Goal: Task Accomplishment & Management: Use online tool/utility

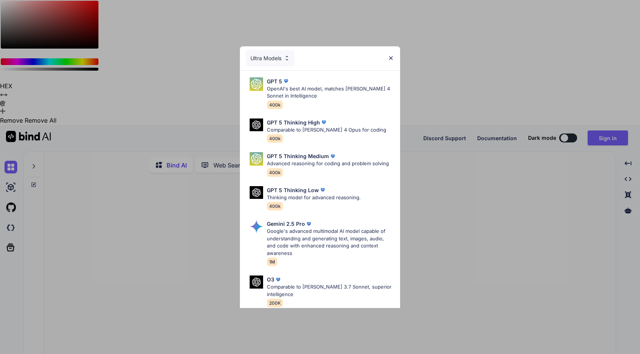
click at [572, 51] on div "Ultra Models GPT 5 OpenAI's best AI model, matches Claude 4 Sonnet in Intellige…" at bounding box center [320, 177] width 640 height 354
type textarea "x"
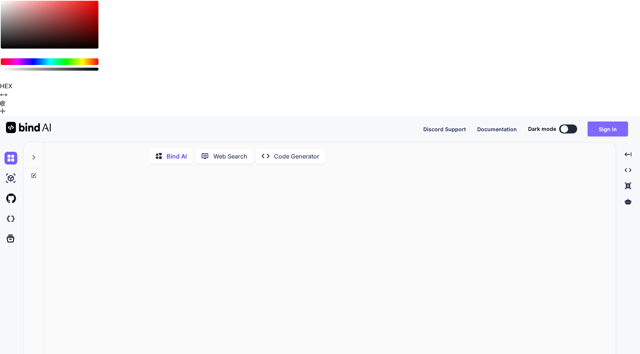
click at [605, 122] on button "Sign in" at bounding box center [607, 129] width 40 height 15
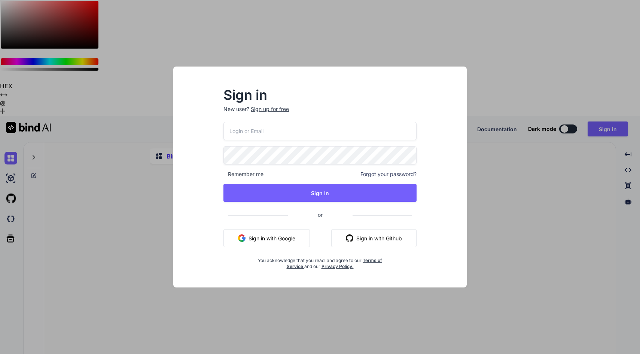
click at [269, 237] on button "Sign in with Google" at bounding box center [266, 238] width 86 height 18
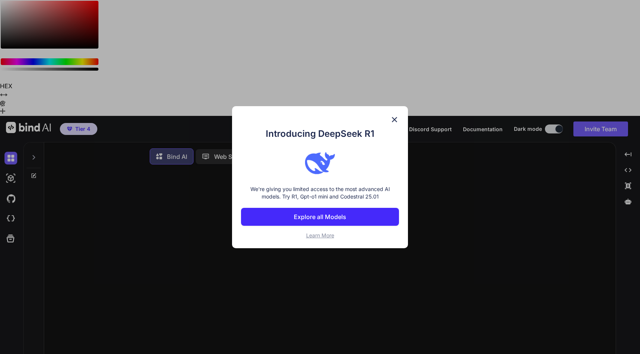
click at [395, 117] on img at bounding box center [394, 119] width 9 height 9
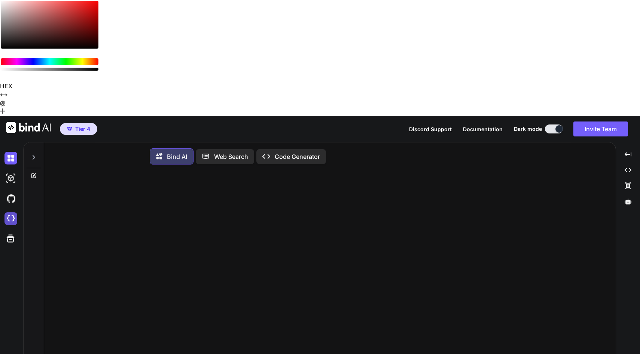
click at [9, 212] on img at bounding box center [10, 218] width 13 height 13
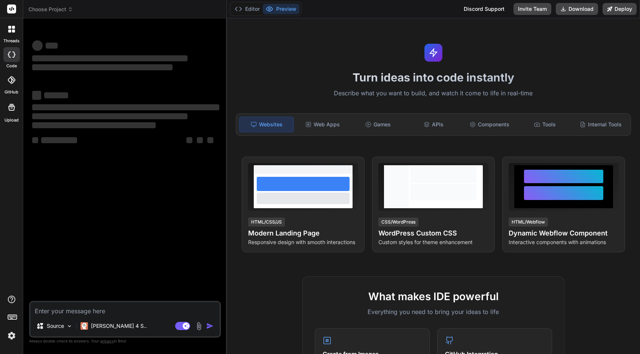
type textarea "x"
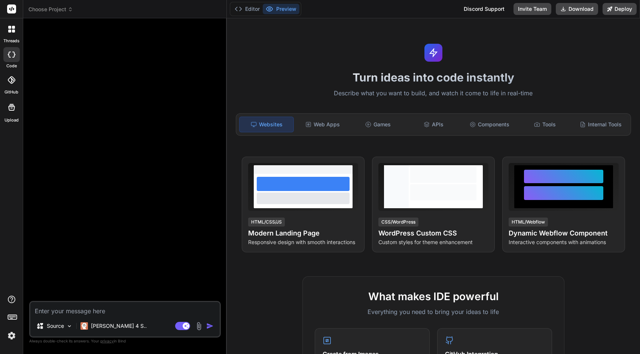
click at [61, 13] on header "Choose Project Created with Pixso." at bounding box center [124, 9] width 203 height 18
click at [60, 11] on span "Choose Project" at bounding box center [50, 9] width 45 height 7
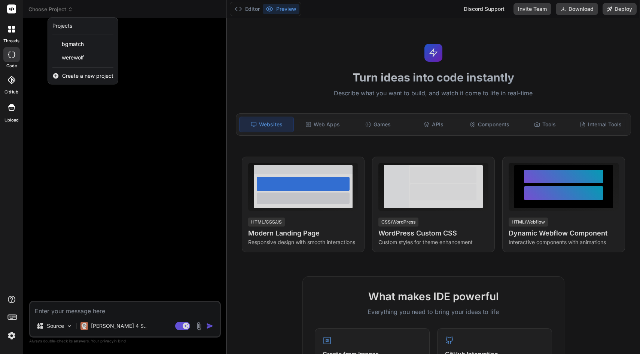
click at [87, 76] on span "Create a new project" at bounding box center [87, 75] width 51 height 7
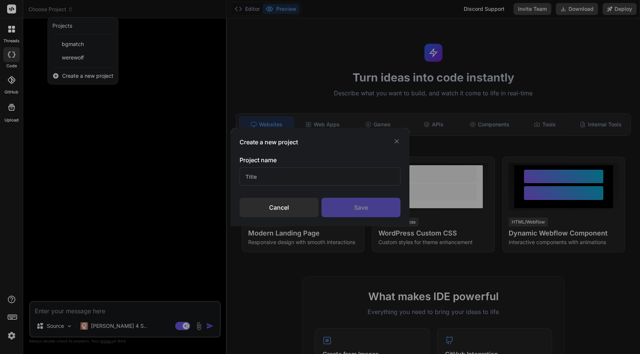
click at [258, 174] on input "text" at bounding box center [319, 177] width 161 height 18
type input "Cards"
click at [296, 209] on div "Cancel" at bounding box center [278, 207] width 79 height 19
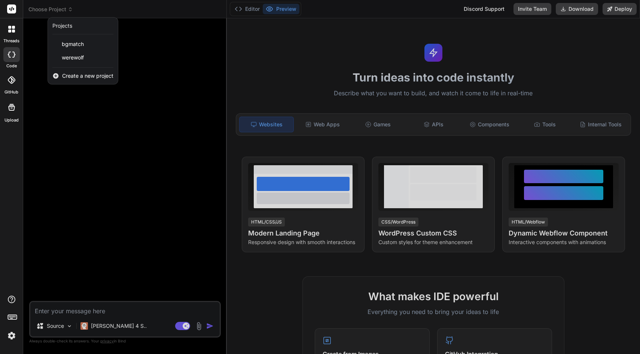
click at [73, 75] on span "Create a new project" at bounding box center [87, 75] width 51 height 7
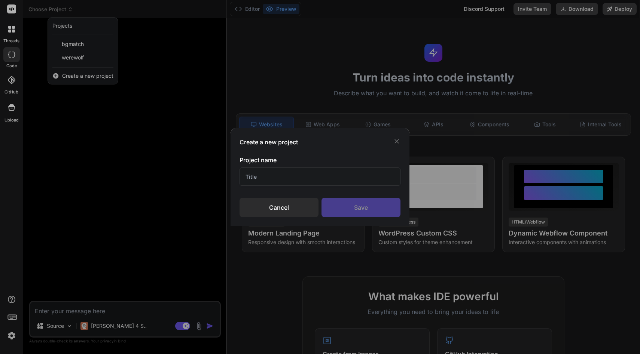
click at [262, 180] on input "text" at bounding box center [319, 177] width 161 height 18
click at [259, 178] on input "Cards Prototypes" at bounding box center [319, 177] width 161 height 18
type input "Card Prototypes"
click at [368, 206] on div "Save" at bounding box center [360, 207] width 79 height 19
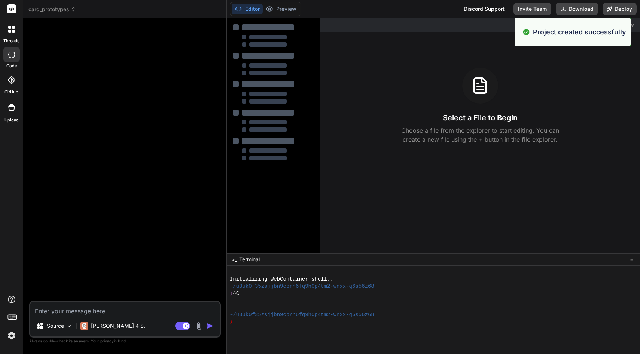
type textarea "x"
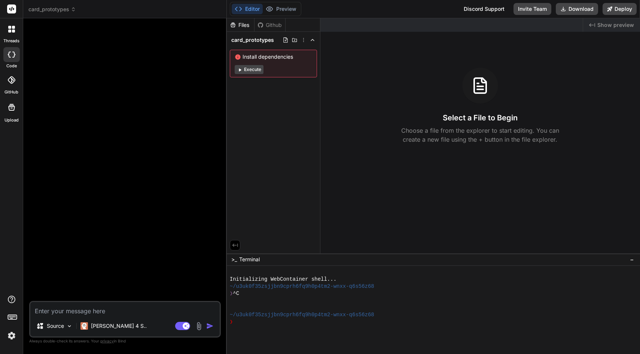
click at [13, 83] on icon at bounding box center [11, 79] width 7 height 7
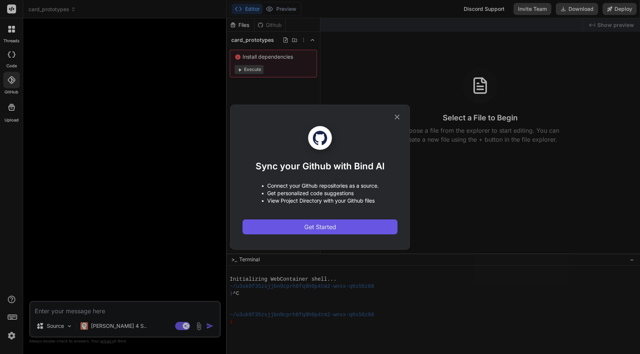
click at [306, 224] on span "Get Started" at bounding box center [320, 227] width 32 height 9
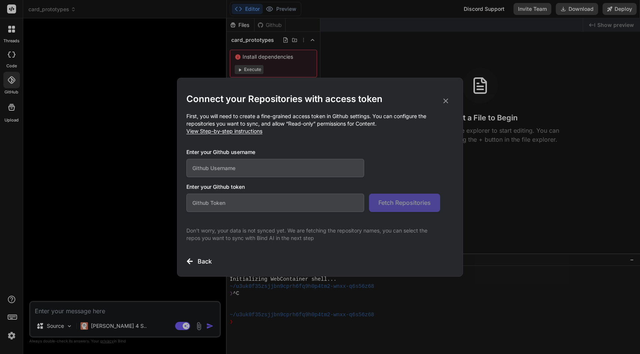
click at [236, 162] on input "text" at bounding box center [275, 168] width 178 height 18
type input "luisfrancisco"
click at [235, 133] on span "View Step-by-step instructions" at bounding box center [224, 131] width 76 height 6
click at [275, 204] on input "text" at bounding box center [275, 203] width 178 height 18
paste input "github_pat_11AAI4ENY0tiwvIJ9tEyog_5EuykfTs4GwZNnnA1feyLmeo4Rqgu6coHXbjvLGxWEHLP…"
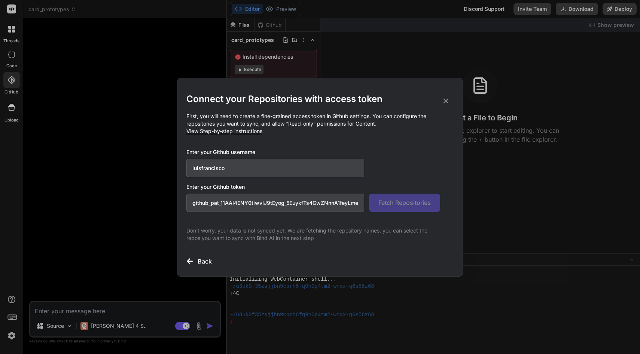
scroll to position [0, 119]
type input "github_pat_11AAI4ENY0tiwvIJ9tEyog_5EuykfTs4GwZNnnA1feyLmeo4Rqgu6coHXbjvLGxWEHLP…"
click at [400, 204] on span "Fetch Repositories" at bounding box center [404, 202] width 52 height 9
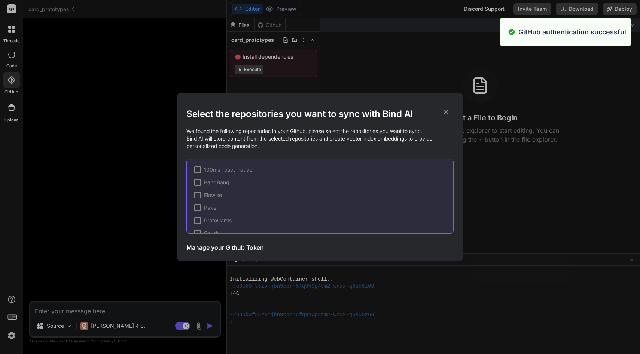
scroll to position [30, 0]
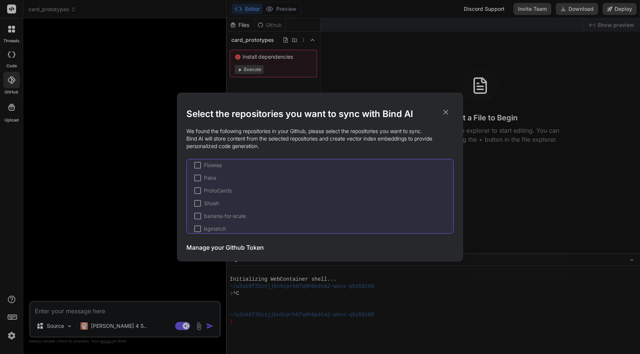
click at [229, 191] on span "ProtoCards" at bounding box center [218, 190] width 28 height 7
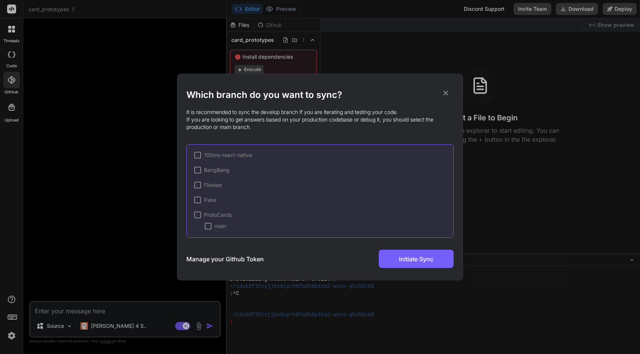
scroll to position [48, 0]
click at [198, 166] on div at bounding box center [197, 166] width 7 height 7
click at [198, 165] on div at bounding box center [197, 162] width 7 height 7
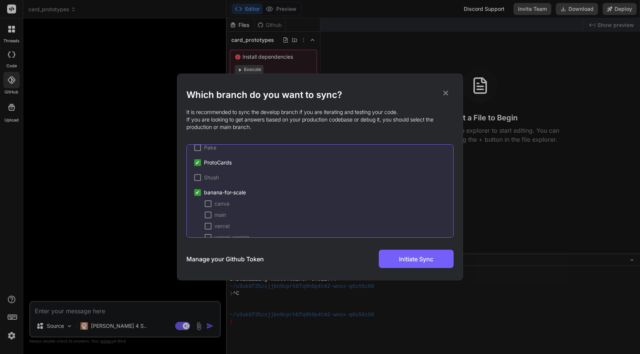
click at [197, 192] on span "✔" at bounding box center [197, 192] width 4 height 7
click at [197, 192] on div at bounding box center [197, 192] width 7 height 7
click at [198, 226] on div at bounding box center [197, 223] width 7 height 7
click at [198, 224] on span "✔" at bounding box center [197, 223] width 4 height 7
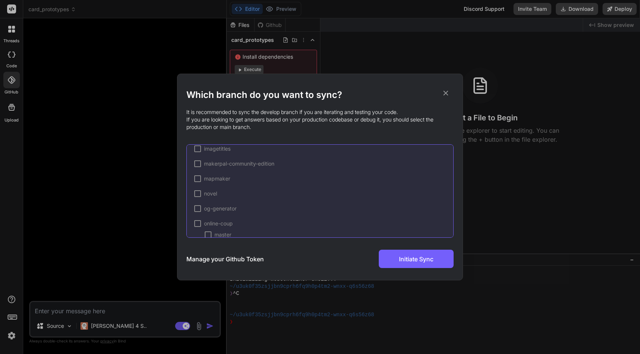
click at [198, 224] on div at bounding box center [197, 223] width 7 height 7
click at [202, 206] on div "✔ online-coup" at bounding box center [213, 202] width 39 height 7
click at [199, 206] on div at bounding box center [197, 203] width 7 height 7
click at [207, 215] on div at bounding box center [208, 214] width 7 height 7
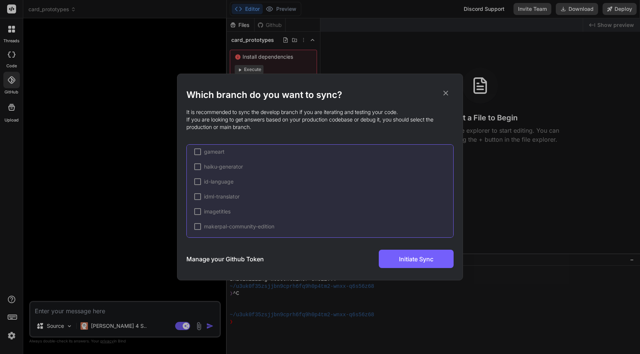
scroll to position [243, 0]
click at [198, 202] on div "100ms-react-native BangBang Flowise Pake ✔ ProtoCards Shush ✔ banana-for-scale …" at bounding box center [319, 191] width 267 height 94
click at [198, 199] on div at bounding box center [197, 196] width 7 height 7
click at [209, 174] on div "main" at bounding box center [215, 177] width 21 height 7
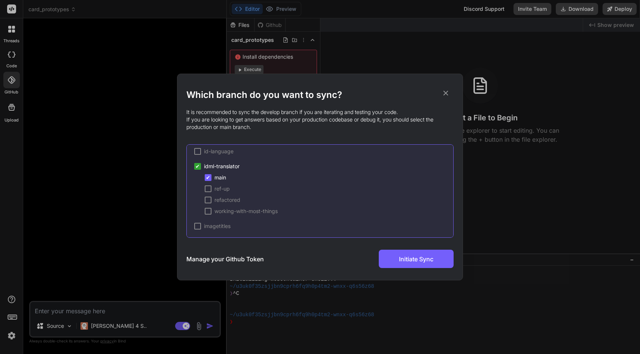
click at [209, 187] on div at bounding box center [208, 189] width 7 height 7
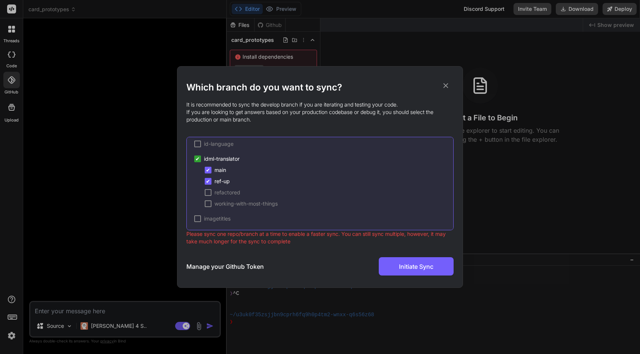
click at [199, 159] on span "✔" at bounding box center [197, 158] width 4 height 7
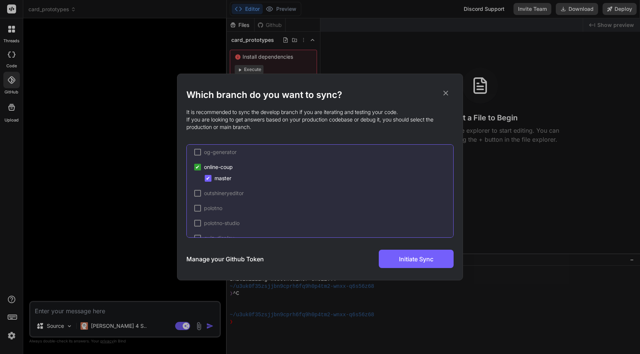
click at [197, 170] on span "✔" at bounding box center [197, 166] width 4 height 7
click at [198, 190] on span "✔" at bounding box center [197, 190] width 4 height 7
click at [200, 225] on div at bounding box center [197, 226] width 7 height 7
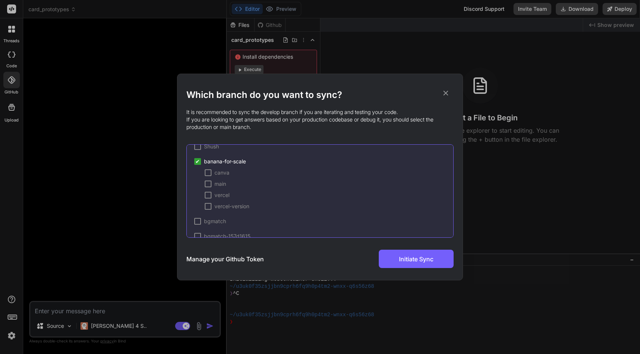
scroll to position [82, 0]
click at [197, 164] on span "✔" at bounding box center [197, 162] width 4 height 7
click at [193, 214] on div "100ms-react-native BangBang Flowise Pake ✔ ProtoCards Shush banana-for-scale ca…" at bounding box center [319, 191] width 267 height 94
click at [199, 215] on span "✔" at bounding box center [197, 214] width 4 height 7
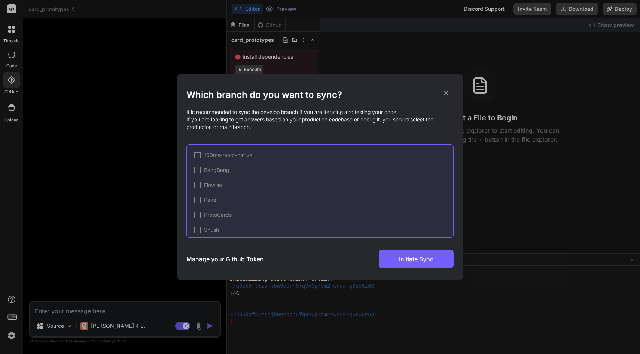
click at [199, 215] on div at bounding box center [197, 215] width 7 height 7
click at [400, 250] on div "Which branch do you want to sync? It is recommended to sync the develop branch …" at bounding box center [319, 178] width 267 height 179
click at [448, 95] on icon at bounding box center [445, 93] width 8 height 8
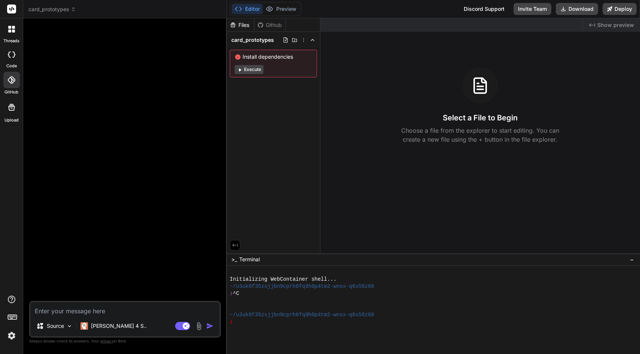
click at [11, 81] on icon at bounding box center [11, 79] width 7 height 7
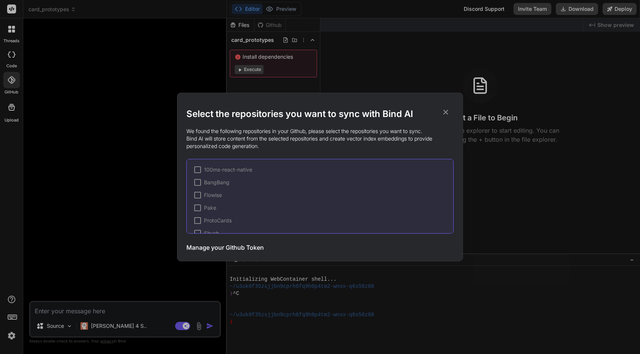
scroll to position [24, 0]
click at [199, 199] on div at bounding box center [197, 196] width 7 height 7
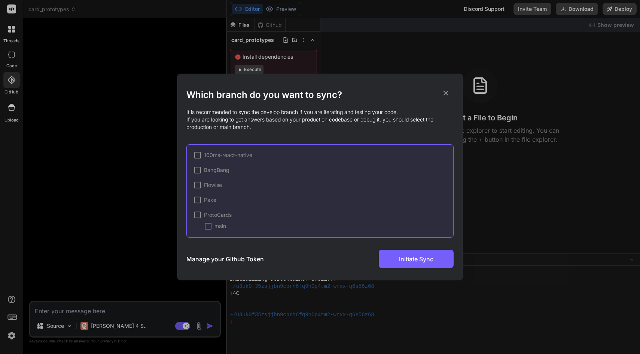
click at [337, 262] on div "Manage your Github Token Initiate Sync" at bounding box center [319, 259] width 267 height 18
click at [199, 183] on div at bounding box center [197, 181] width 7 height 7
click at [196, 182] on span "✔" at bounding box center [197, 181] width 4 height 7
click at [199, 182] on div at bounding box center [197, 181] width 7 height 7
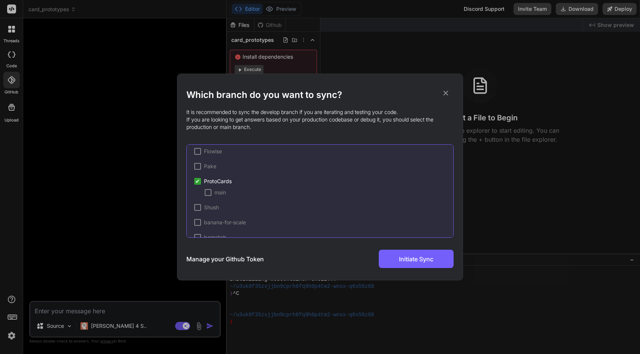
click at [209, 193] on div at bounding box center [208, 192] width 7 height 7
click at [419, 262] on span "Initiate Sync" at bounding box center [416, 259] width 34 height 9
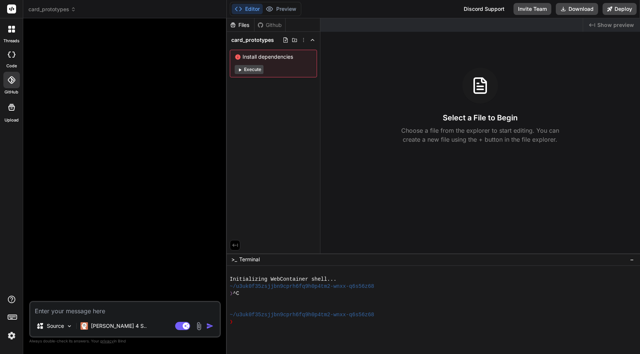
click at [153, 150] on div at bounding box center [126, 162] width 190 height 277
click at [13, 82] on icon at bounding box center [10, 79] width 7 height 7
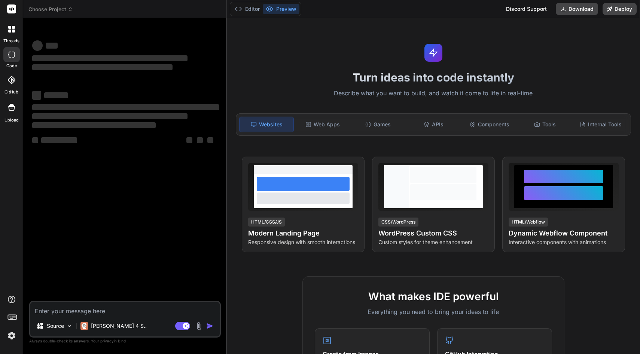
click at [66, 7] on span "Choose Project" at bounding box center [50, 9] width 45 height 7
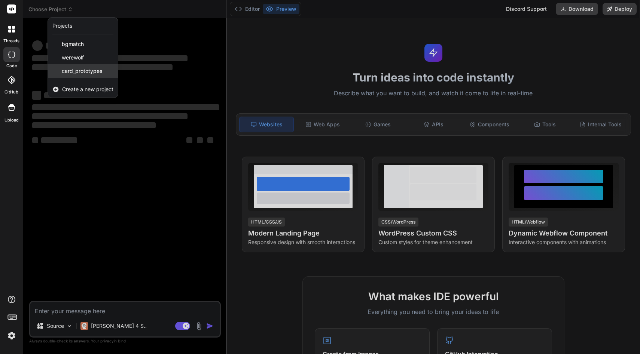
click at [82, 73] on span "card_prototypes" at bounding box center [82, 70] width 40 height 7
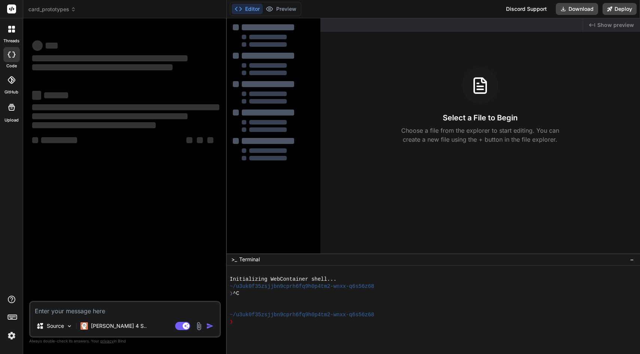
type textarea "x"
click at [10, 82] on icon at bounding box center [11, 79] width 7 height 7
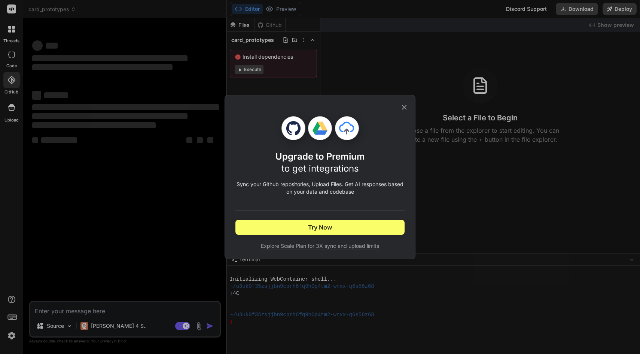
click at [405, 104] on icon at bounding box center [404, 107] width 8 height 8
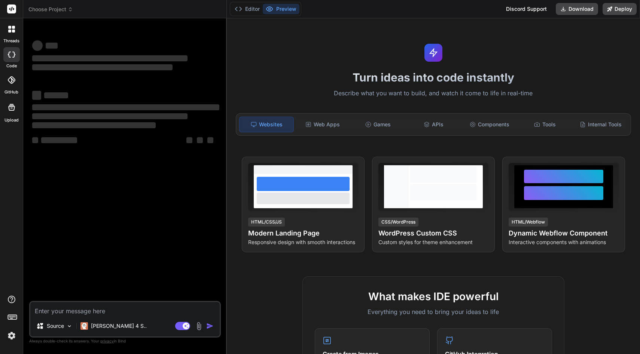
click at [16, 336] on img at bounding box center [11, 336] width 13 height 13
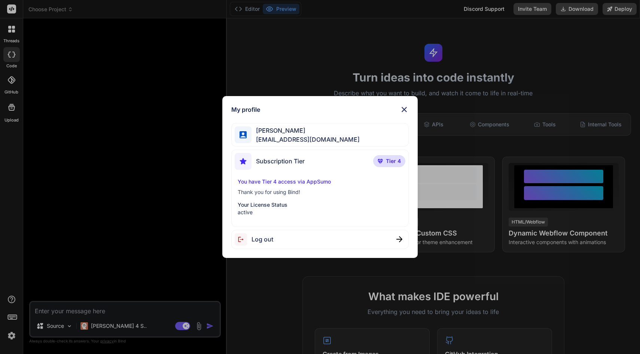
type textarea "x"
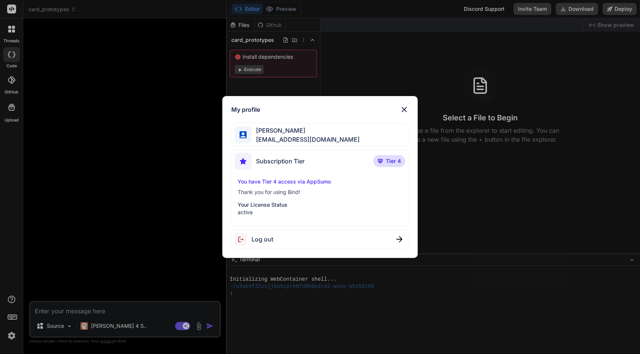
click at [406, 108] on img at bounding box center [404, 109] width 9 height 9
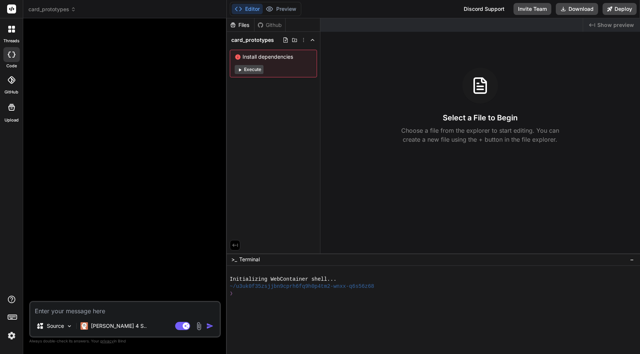
click at [12, 82] on icon at bounding box center [11, 79] width 7 height 7
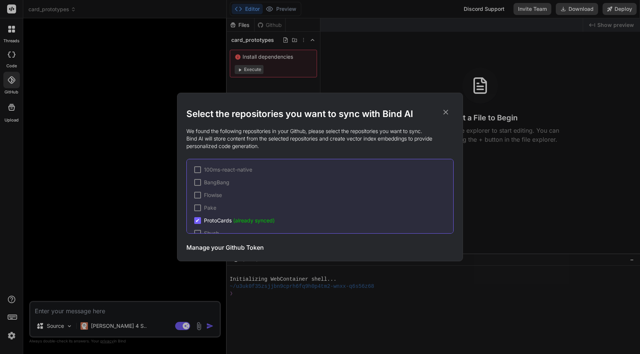
click at [449, 111] on icon at bounding box center [445, 112] width 8 height 8
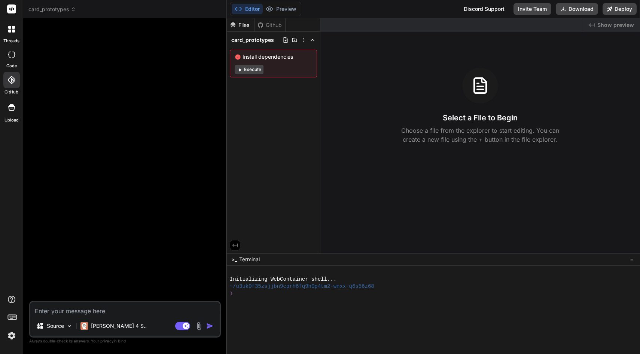
click at [63, 46] on div at bounding box center [126, 162] width 190 height 277
click at [70, 11] on span "card_prototypes" at bounding box center [52, 9] width 48 height 7
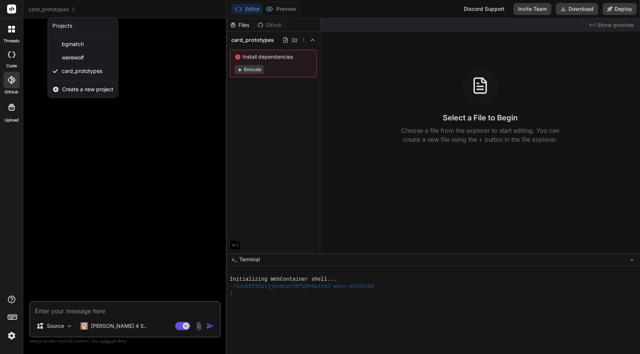
click at [69, 9] on div at bounding box center [320, 177] width 640 height 354
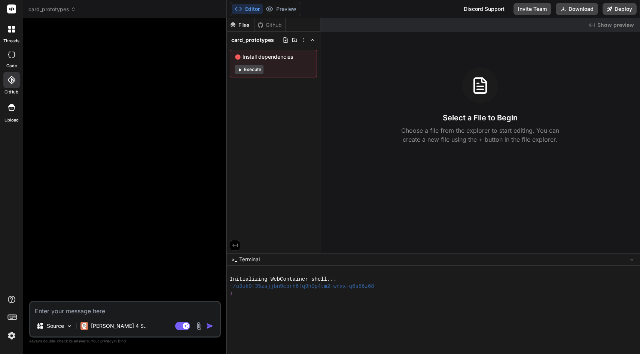
click at [270, 30] on div "Files Github" at bounding box center [256, 24] width 59 height 13
click at [270, 28] on div "Github" at bounding box center [269, 24] width 31 height 7
click at [272, 22] on div "Github" at bounding box center [269, 24] width 31 height 7
click at [276, 21] on div "Github" at bounding box center [269, 24] width 31 height 7
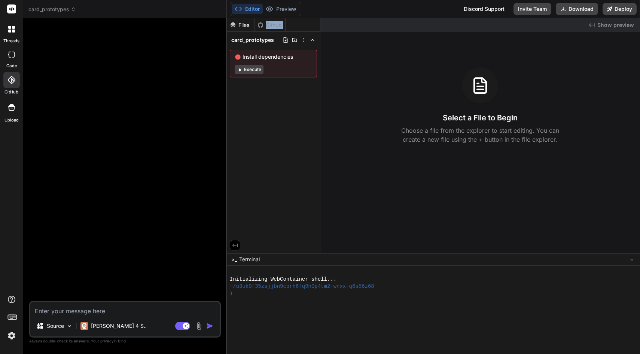
click at [276, 21] on div "Github" at bounding box center [269, 24] width 31 height 7
click at [273, 27] on div "Github" at bounding box center [269, 24] width 31 height 7
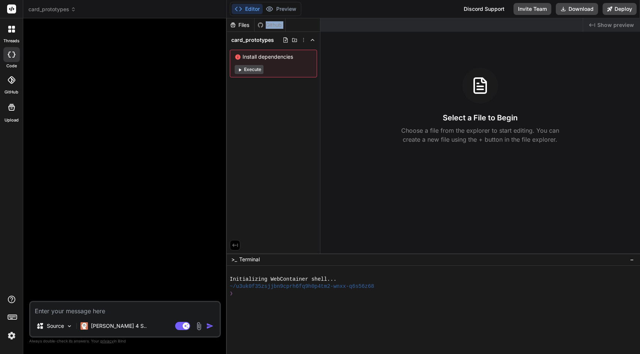
click at [273, 27] on div "Github" at bounding box center [269, 24] width 31 height 7
click at [303, 42] on icon at bounding box center [303, 40] width 6 height 6
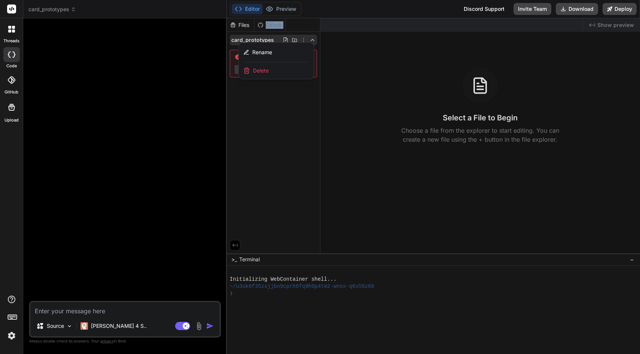
click at [358, 61] on div at bounding box center [433, 186] width 413 height 336
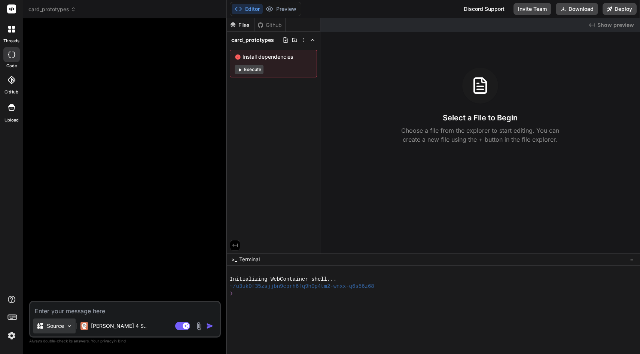
click at [66, 325] on div "Source" at bounding box center [54, 326] width 42 height 15
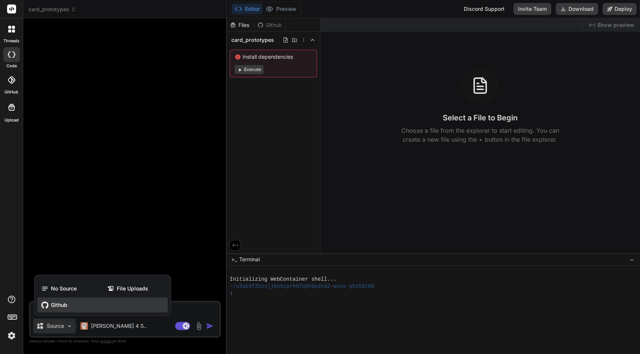
click at [62, 302] on span "Github" at bounding box center [59, 305] width 16 height 7
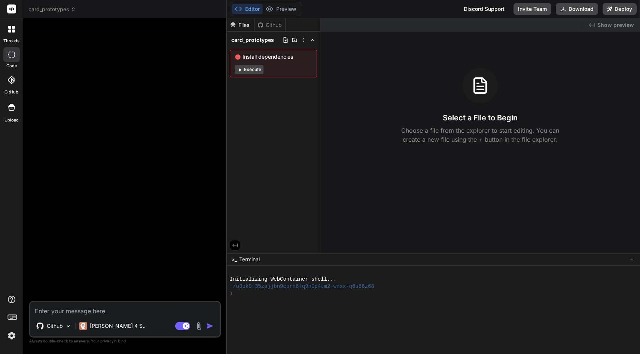
click at [214, 53] on div at bounding box center [126, 162] width 190 height 277
click at [67, 330] on div "Github" at bounding box center [53, 326] width 41 height 15
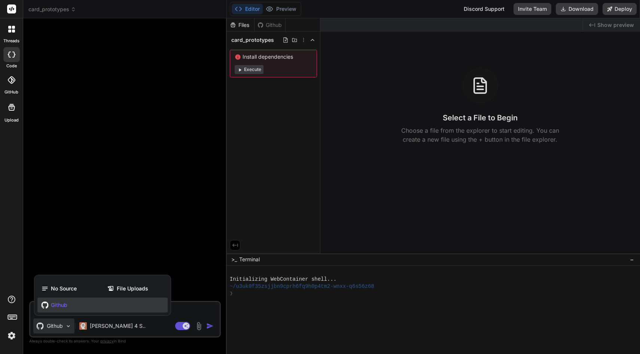
click at [67, 307] on span "Github" at bounding box center [59, 305] width 16 height 7
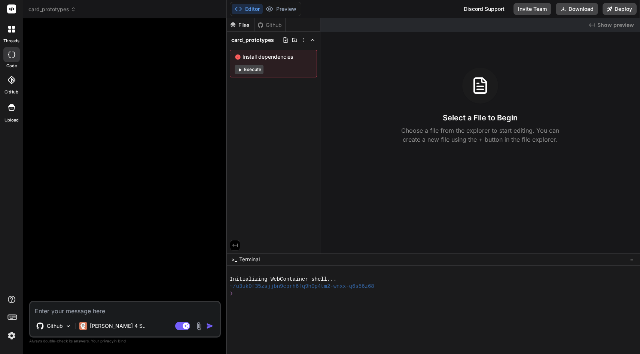
click at [82, 311] on textarea at bounding box center [124, 308] width 189 height 13
click at [275, 27] on div "Github" at bounding box center [269, 24] width 31 height 7
click at [252, 82] on div "Files Github card_prototypes Install dependencies Execute" at bounding box center [274, 135] width 94 height 235
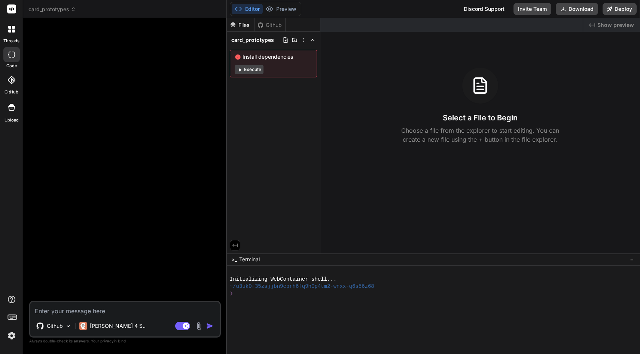
click at [252, 71] on button "Execute" at bounding box center [249, 69] width 29 height 9
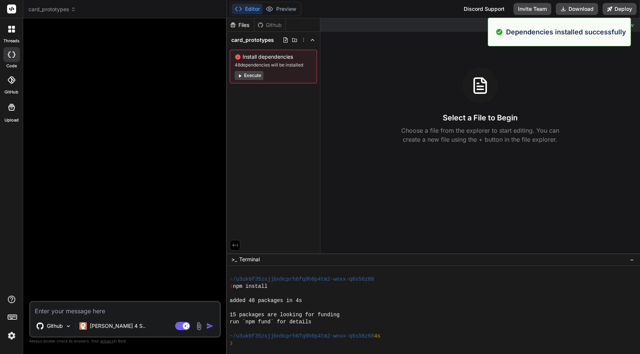
scroll to position [56, 0]
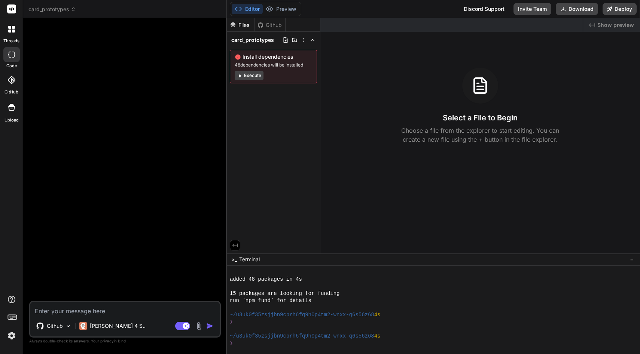
click at [255, 77] on button "Execute" at bounding box center [249, 75] width 29 height 9
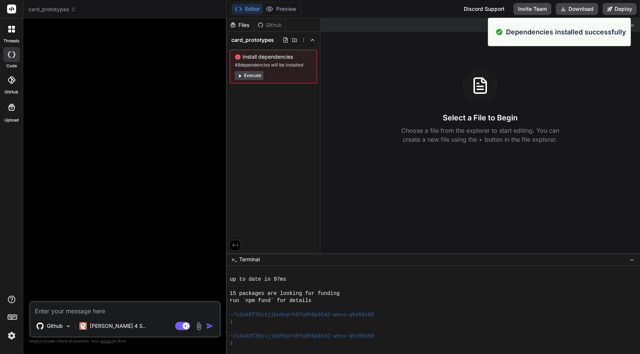
scroll to position [163, 0]
click at [263, 22] on icon at bounding box center [260, 25] width 6 height 6
click at [6, 31] on div at bounding box center [12, 29] width 16 height 16
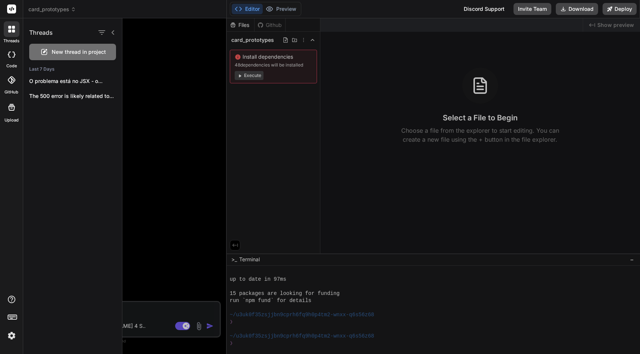
click at [6, 63] on div "code" at bounding box center [11, 56] width 23 height 25
type textarea "x"
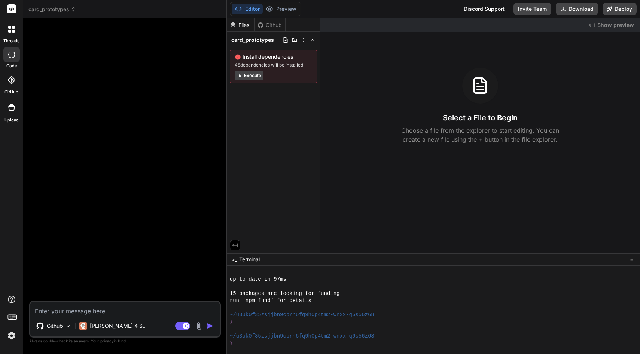
click at [11, 91] on label "GitHub" at bounding box center [11, 92] width 14 height 6
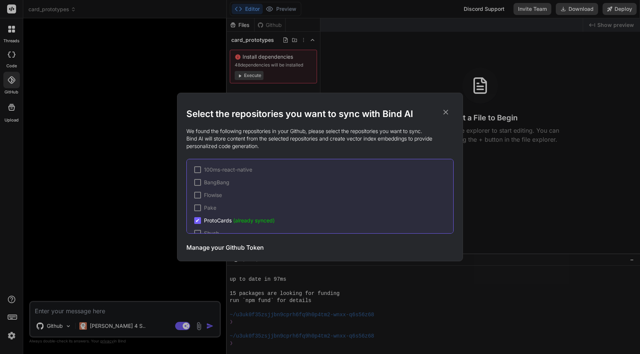
click at [248, 220] on span "(already synced)" at bounding box center [254, 220] width 42 height 6
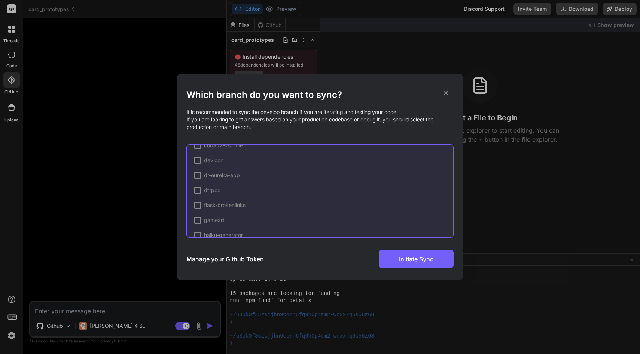
scroll to position [240, 0]
click at [447, 95] on icon at bounding box center [445, 93] width 8 height 8
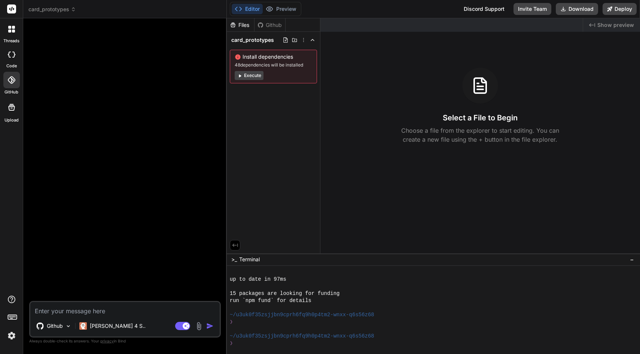
click at [65, 313] on textarea at bounding box center [124, 308] width 189 height 13
type textarea "i"
type textarea "x"
type textarea "in"
type textarea "x"
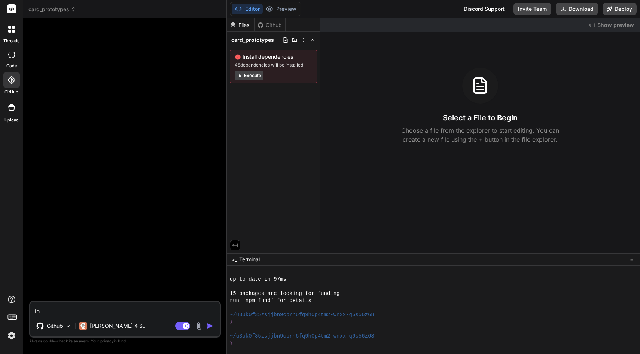
type textarea "ins"
type textarea "x"
type textarea "inst"
type textarea "x"
type textarea "insta"
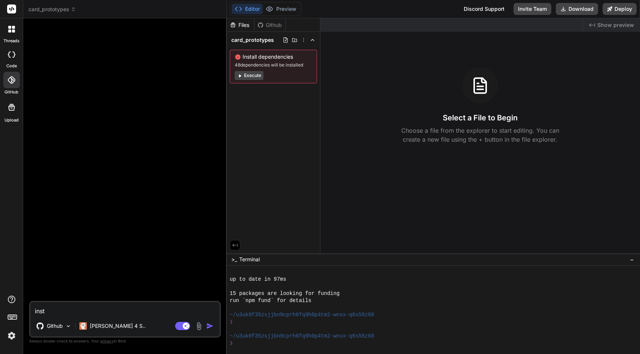
type textarea "x"
click at [258, 324] on div "❯" at bounding box center [430, 322] width 400 height 7
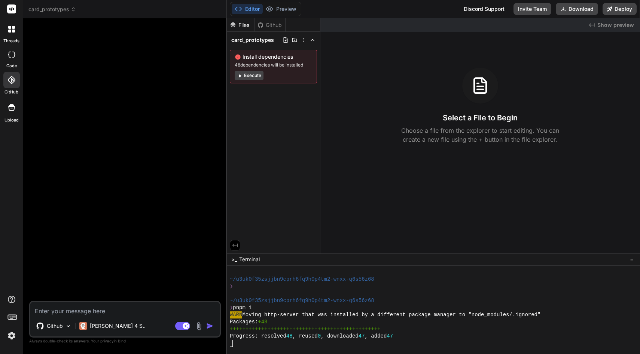
scroll to position [248, 0]
